Goal: Transaction & Acquisition: Purchase product/service

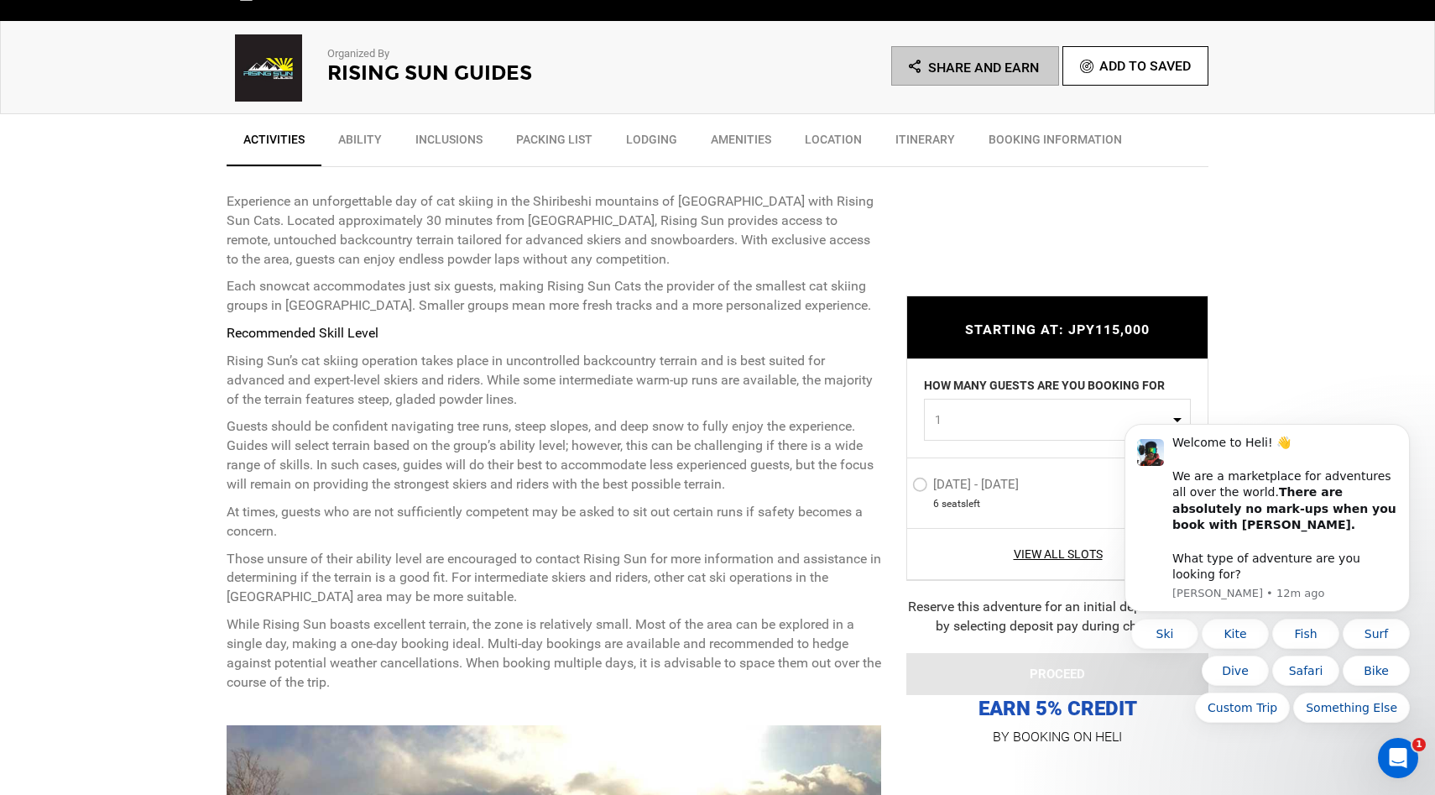
scroll to position [549, 0]
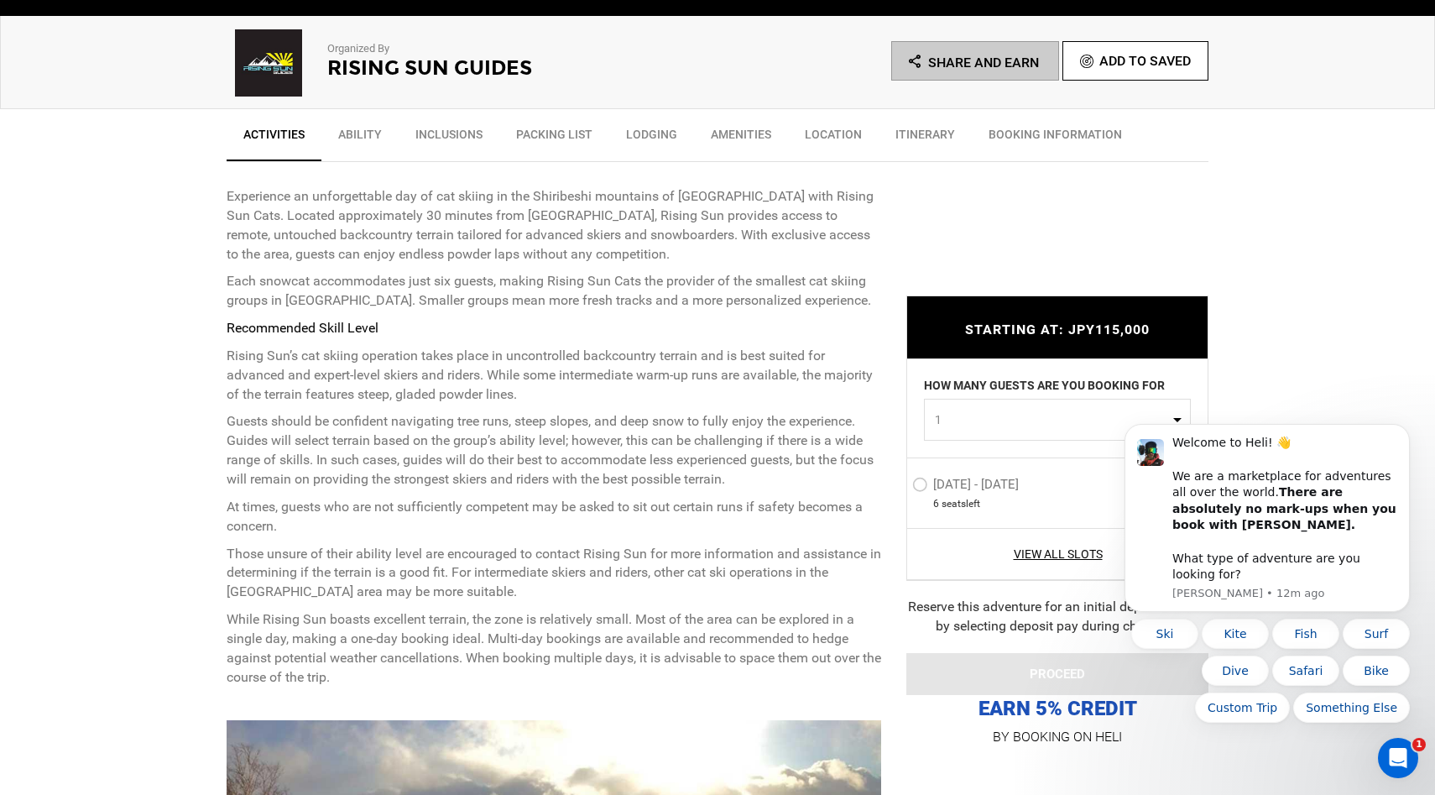
click at [920, 490] on label "[DATE] - [DATE]" at bounding box center [967, 487] width 111 height 20
click at [900, 490] on input "[DATE] - [DATE]" at bounding box center [900, 491] width 0 height 36
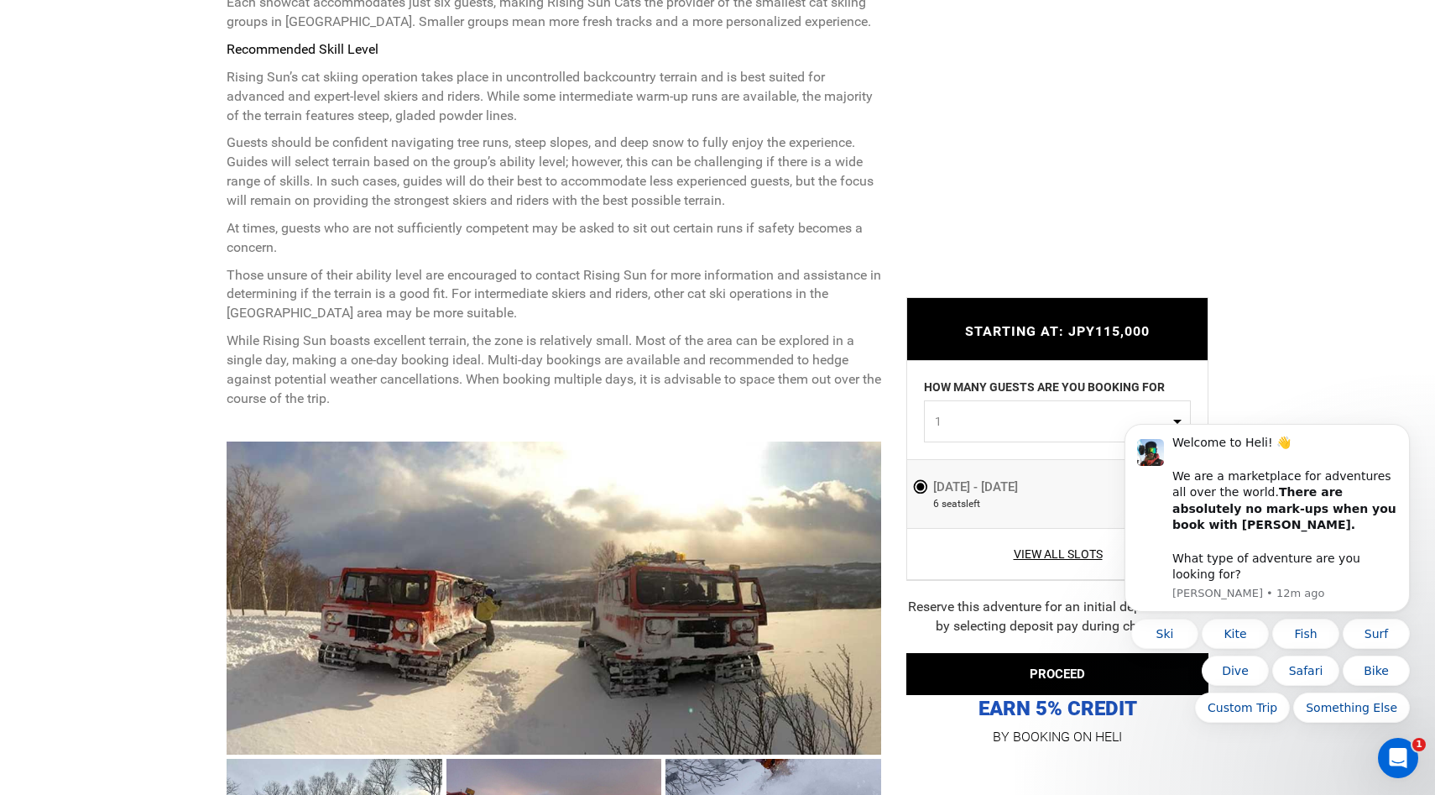
scroll to position [840, 0]
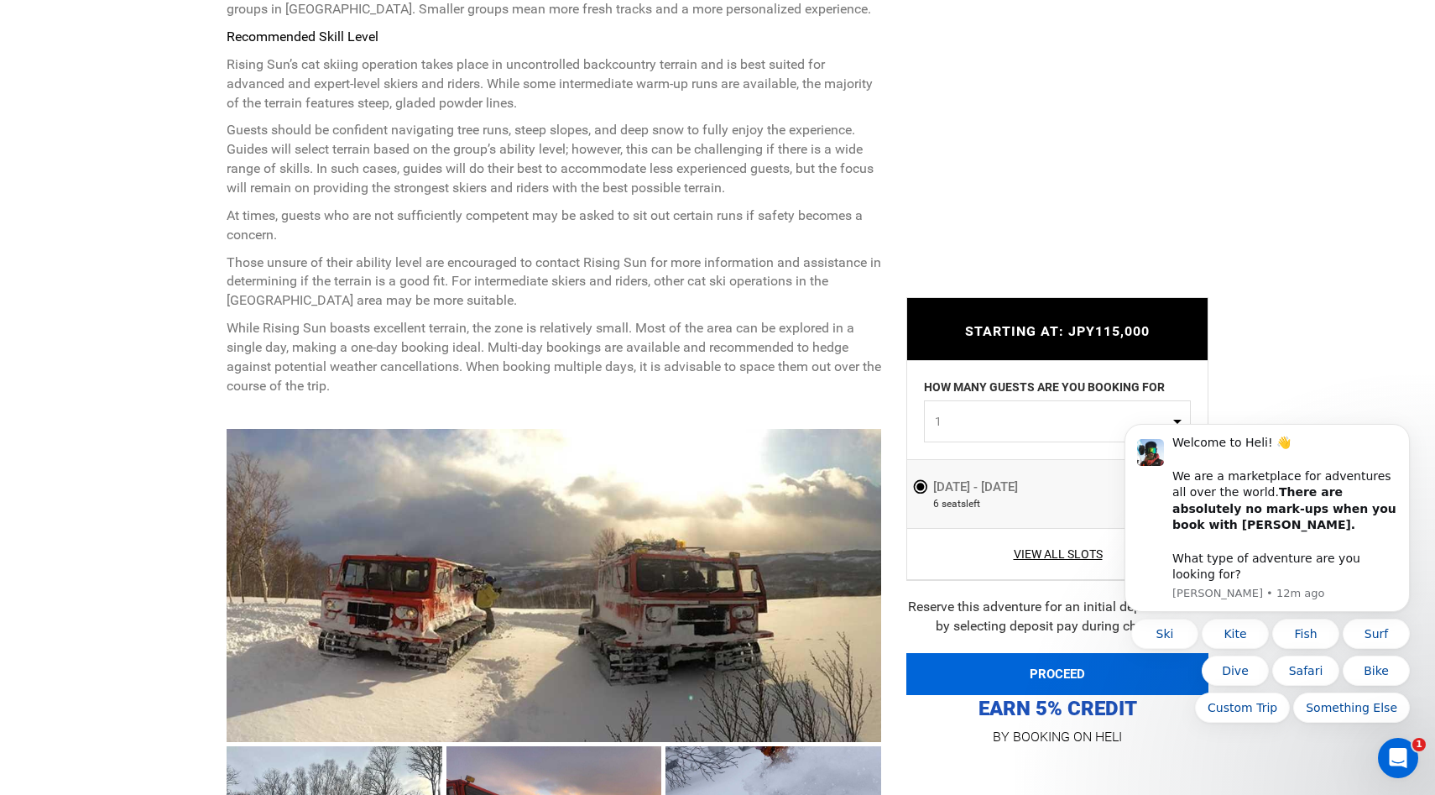
click at [1035, 679] on button "PROCEED" at bounding box center [1057, 674] width 302 height 42
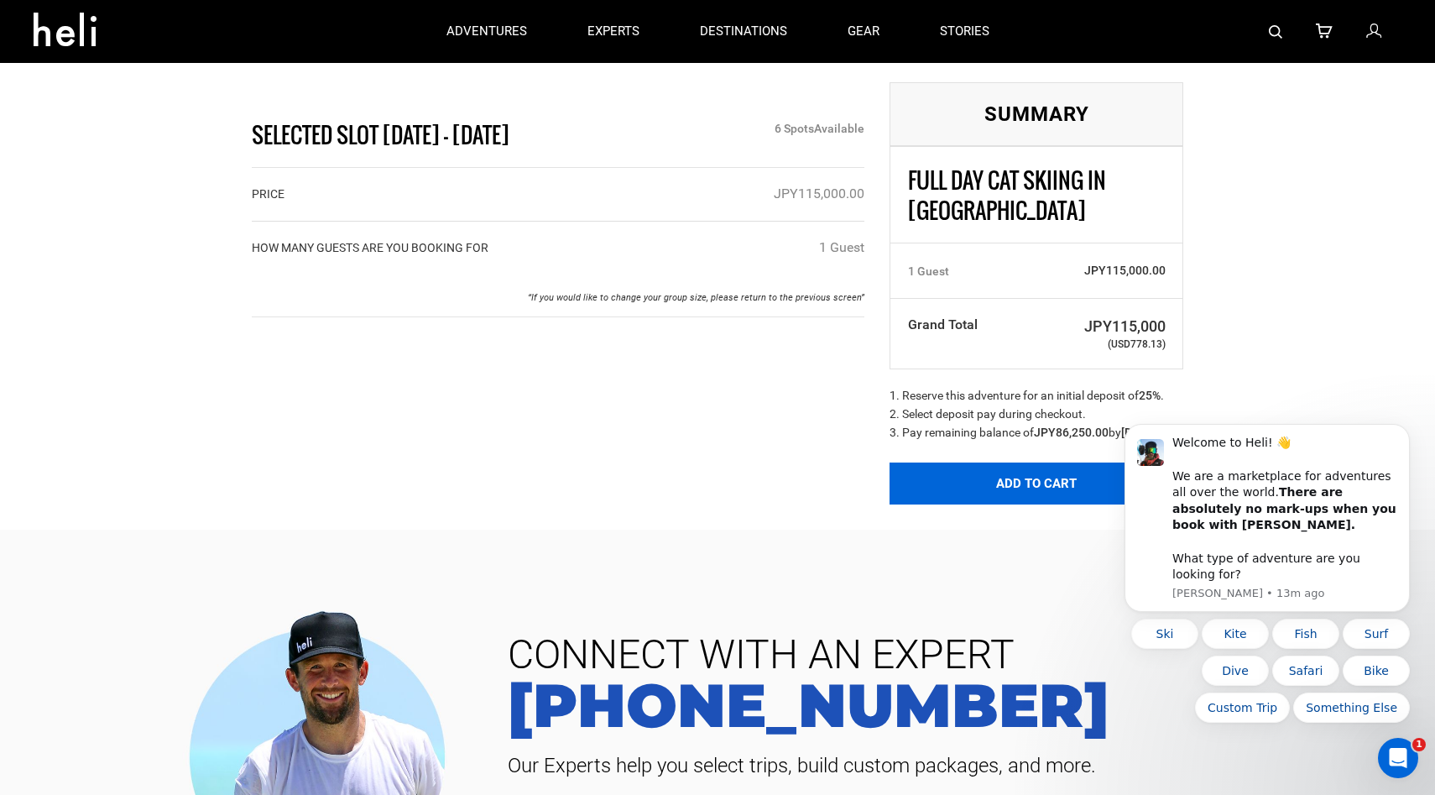
click at [973, 491] on button "Add to Cart" at bounding box center [1036, 483] width 294 height 42
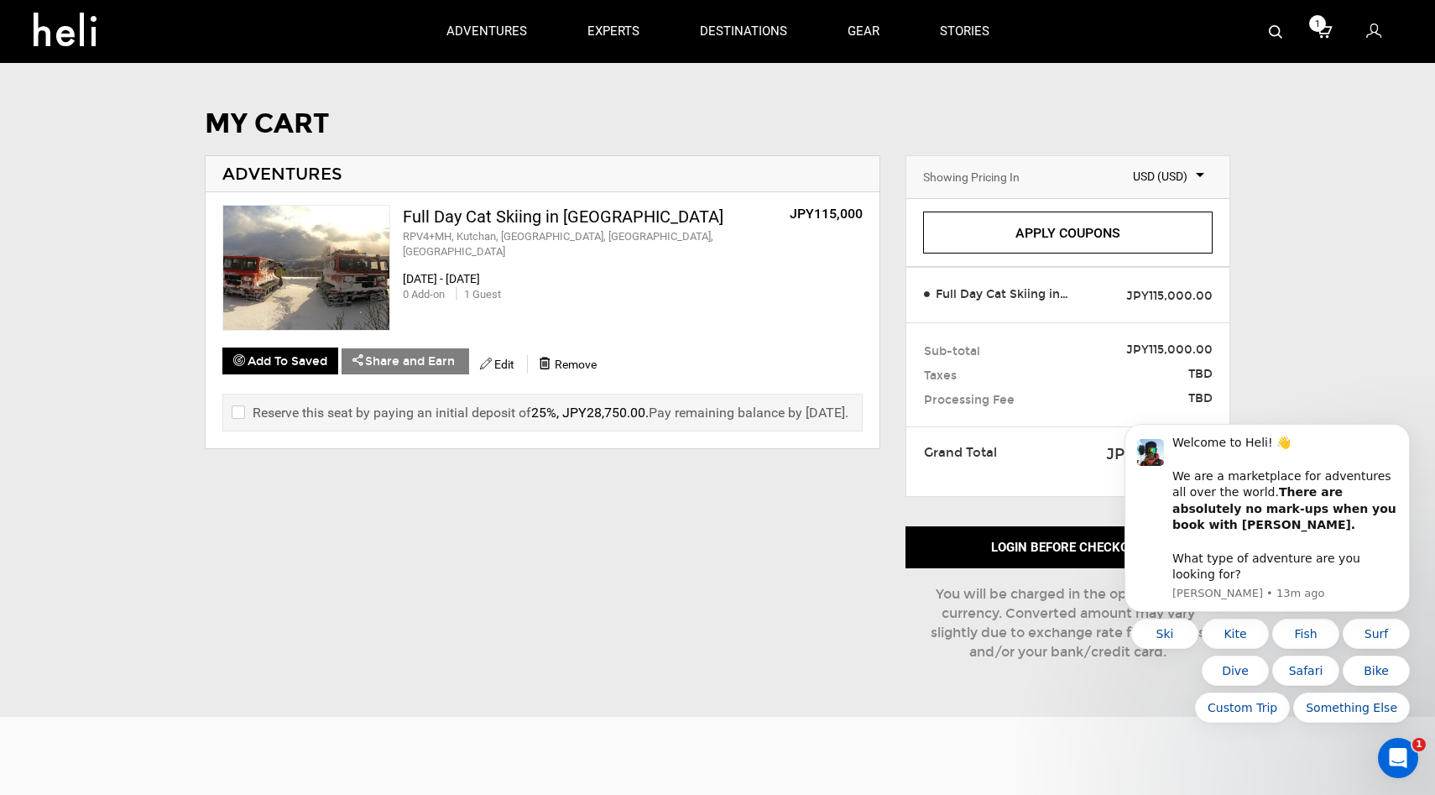
click at [347, 414] on label "Reserve this seat by paying an initial deposit of 25%, JPY28,750.00 . Pay remai…" at bounding box center [540, 412] width 617 height 19
click at [237, 411] on input "checkbox" at bounding box center [237, 413] width 11 height 20
checkbox input "true"
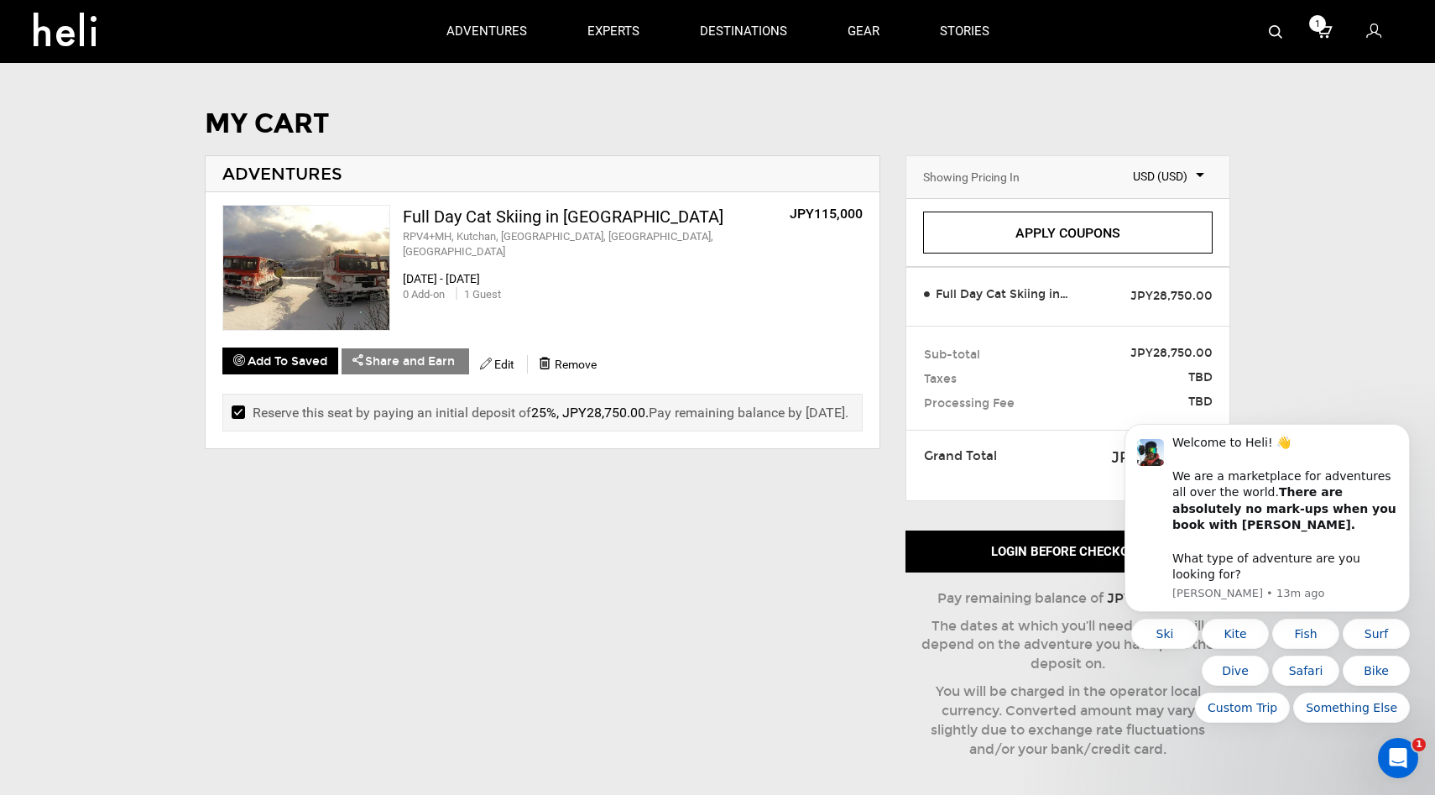
click at [1036, 234] on link "Apply Coupons" at bounding box center [1068, 232] width 290 height 42
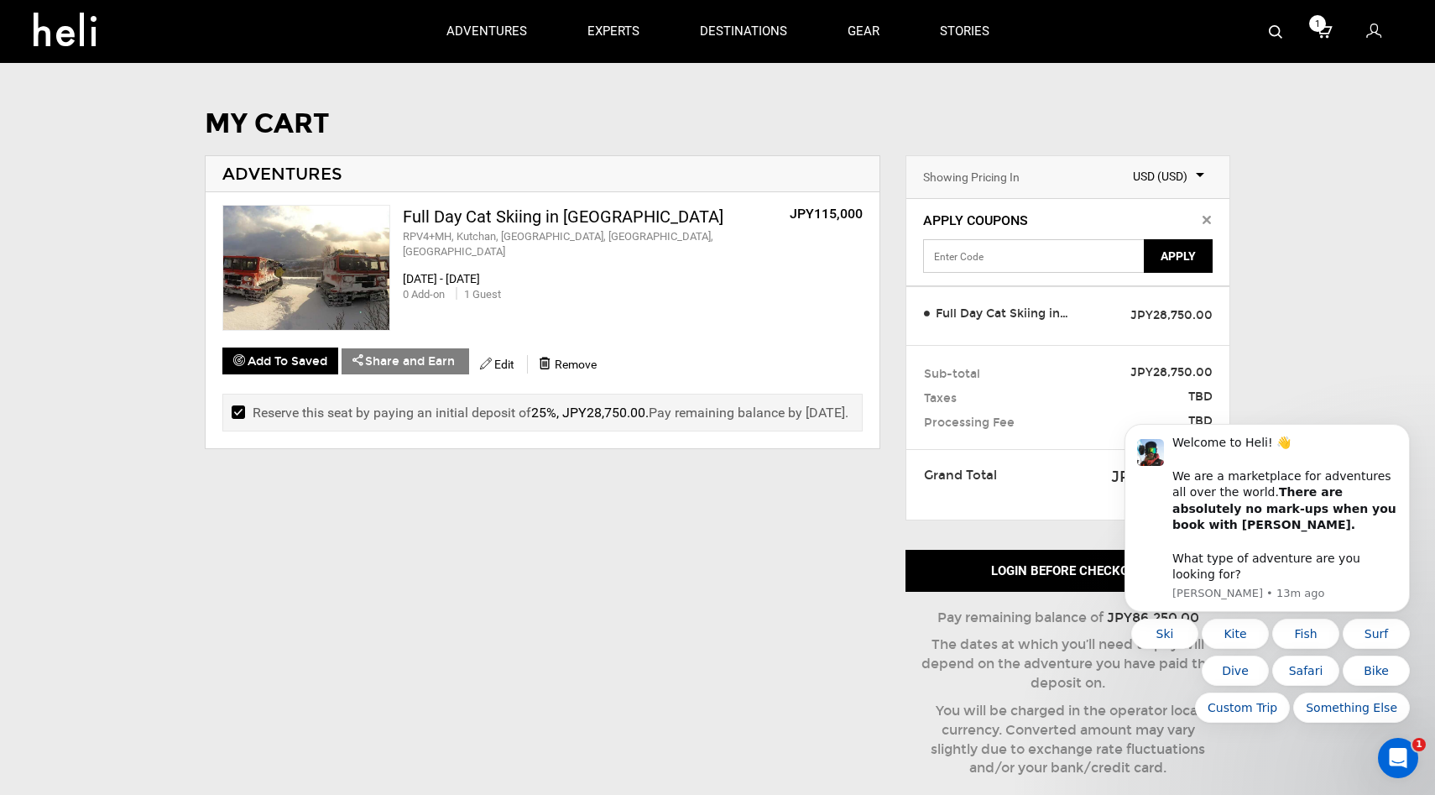
click at [1004, 255] on input "text" at bounding box center [1034, 256] width 223 height 34
click at [1007, 254] on input "text" at bounding box center [1034, 256] width 223 height 34
type input "[EMAIL_ADDRESS][DOMAIN_NAME]"
click at [1182, 258] on button "Apply" at bounding box center [1178, 256] width 69 height 34
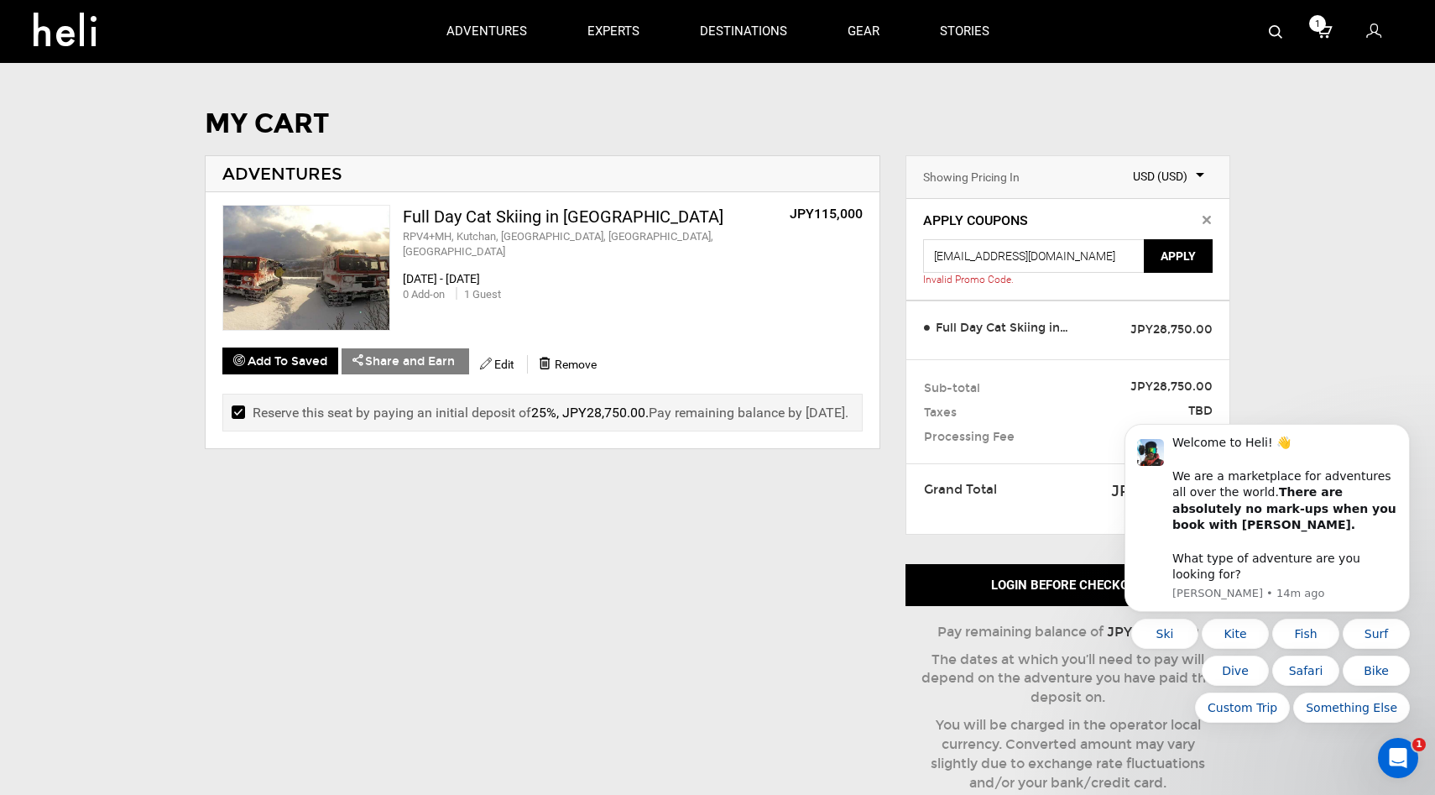
click at [1204, 217] on icon at bounding box center [1206, 220] width 8 height 8
